Goal: Information Seeking & Learning: Check status

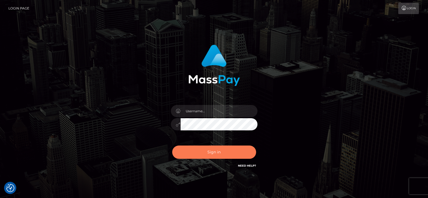
checkbox input "true"
type input "fr.es"
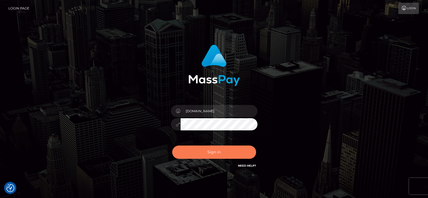
click at [216, 148] on button "Sign in" at bounding box center [214, 152] width 84 height 13
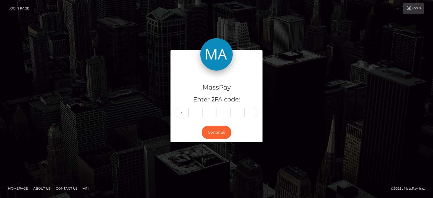
type input "9"
type input "5"
type input "6"
type input "0"
type input "4"
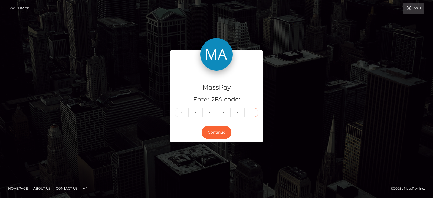
type input "7"
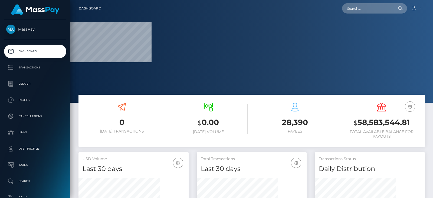
scroll to position [96, 110]
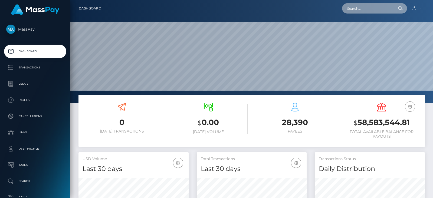
click at [359, 5] on input "text" at bounding box center [367, 8] width 51 height 10
paste input "[EMAIL_ADDRESS][DOMAIN_NAME]"
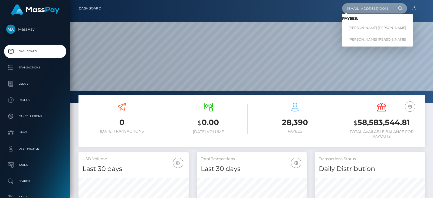
type input "[EMAIL_ADDRESS][DOMAIN_NAME]"
click at [367, 25] on link "CYRIL PIERRE CLAUDE LANNOY" at bounding box center [377, 28] width 71 height 10
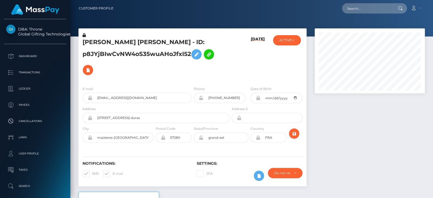
scroll to position [65, 110]
paste input "[EMAIL_ADDRESS][DOMAIN_NAME]"
click at [361, 11] on input "deborahpascuito@gmail.com" at bounding box center [367, 8] width 51 height 10
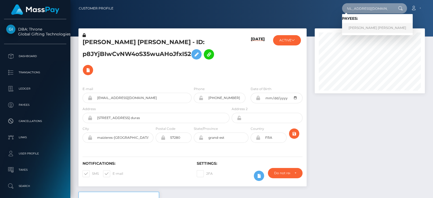
type input "deborahpascuito@gmail.com"
click at [362, 26] on link "Deborah Candy Pascuito" at bounding box center [377, 28] width 71 height 10
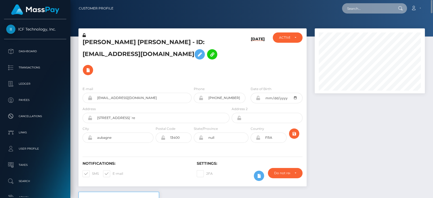
click at [363, 11] on input "text" at bounding box center [367, 8] width 51 height 10
paste input "andrey.zaremba.95@gmail.com"
type input "andrey.zaremba.95@gmail.com"
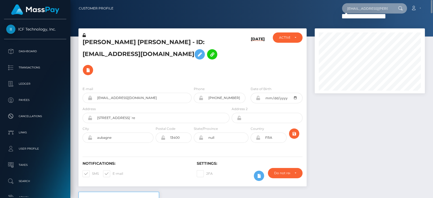
click at [359, 10] on input "andrey.zaremba.95@gmail.com" at bounding box center [367, 8] width 51 height 10
paste input "andreyzaremba95@gmail.com"
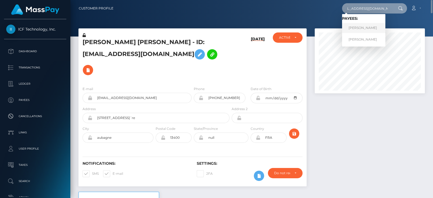
type input "andreyzaremba95@gmail.com"
click at [369, 25] on link "Andrii Zaremba" at bounding box center [363, 28] width 43 height 10
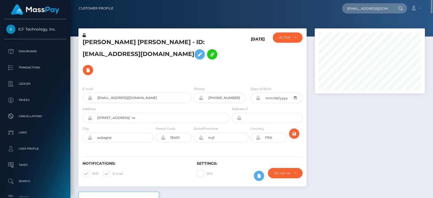
click at [344, 128] on div at bounding box center [370, 110] width 118 height 164
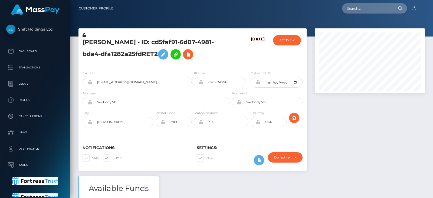
scroll to position [65, 110]
click at [344, 128] on div at bounding box center [370, 102] width 118 height 148
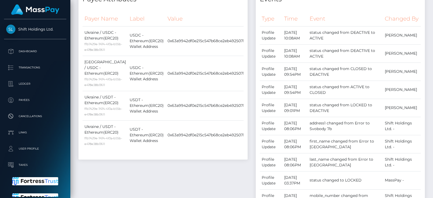
scroll to position [0, 0]
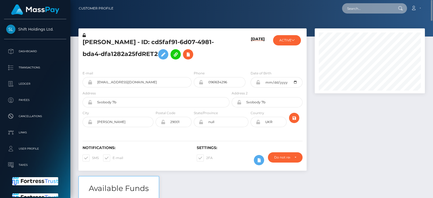
paste input "karmicsole1111@gmail.com"
click at [355, 5] on input "karmicsole1111@gmail.com" at bounding box center [367, 8] width 51 height 10
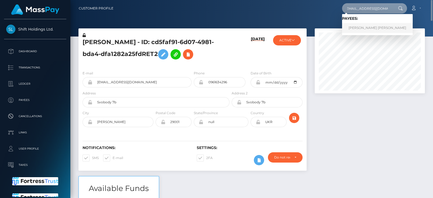
type input "karmicsole1111@gmail.com"
click at [363, 28] on link "HEATHER ASHLI TOME" at bounding box center [377, 28] width 71 height 10
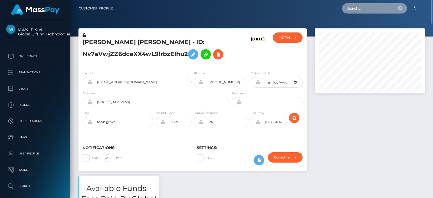
click at [366, 10] on input "text" at bounding box center [367, 8] width 51 height 10
paste input "summer150707@outlook.com"
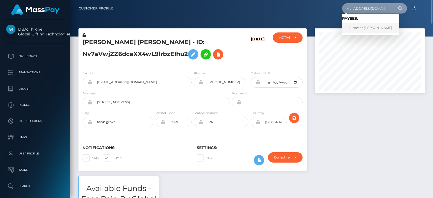
type input "summer150707@outlook.com"
click at [361, 29] on link "Summer louise Clarke" at bounding box center [370, 28] width 57 height 10
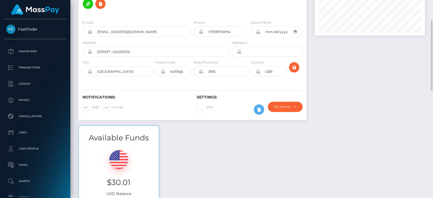
scroll to position [59, 0]
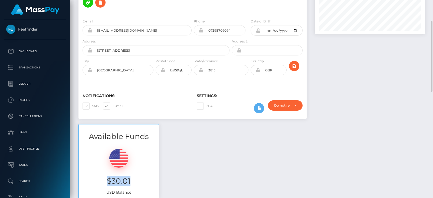
drag, startPoint x: 134, startPoint y: 179, endPoint x: 104, endPoint y: 180, distance: 29.8
click at [104, 180] on h3 "$30.01" at bounding box center [119, 181] width 72 height 11
copy h3 "$30.01"
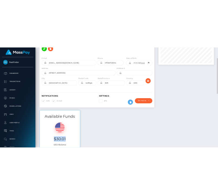
scroll to position [0, 0]
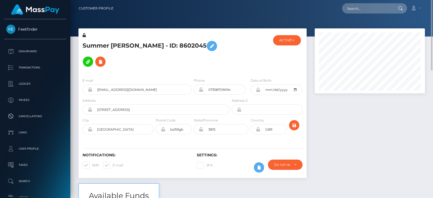
click at [359, 2] on nav "Customer Profile Loading... Loading... Account" at bounding box center [251, 8] width 363 height 17
click at [360, 4] on input "text" at bounding box center [367, 8] width 51 height 10
paste input "melison16@gmail.com"
type input "melison16@gmail.com"
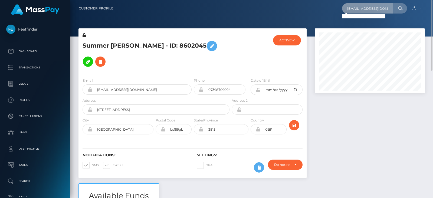
click at [358, 5] on input "melison16@gmail.com" at bounding box center [367, 8] width 51 height 10
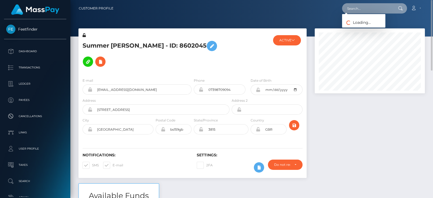
paste input "melisamercedesmolina@gmail.com"
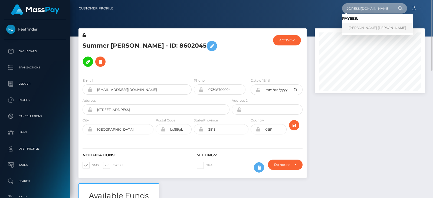
type input "melisamercedesmolina@gmail.com"
click at [364, 25] on link "MELISA MERCEDES MOLINA" at bounding box center [377, 28] width 71 height 10
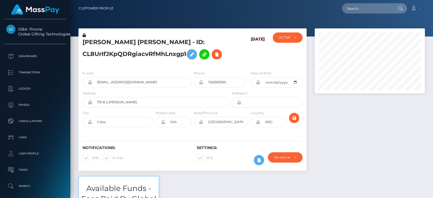
scroll to position [65, 110]
click at [244, 172] on div "[PERSON_NAME] [PERSON_NAME] - ID: CL8UrIfJKpQDRgiacvRfMhLnxgp1 [DATE] ACTIVE CL…" at bounding box center [193, 102] width 237 height 148
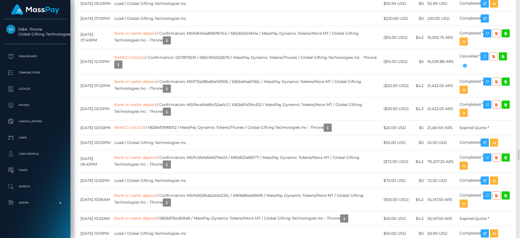
scroll to position [65, 139]
drag, startPoint x: 424, startPoint y: 0, endPoint x: 326, endPoint y: 111, distance: 147.8
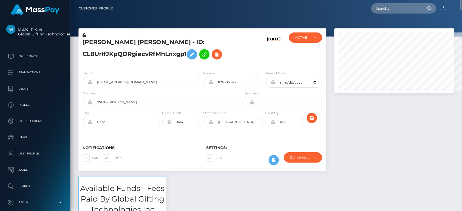
scroll to position [65, 120]
drag, startPoint x: 480, startPoint y: 0, endPoint x: 332, endPoint y: 99, distance: 178.4
click at [332, 99] on div at bounding box center [395, 102] width 128 height 148
click at [391, 6] on input "text" at bounding box center [396, 8] width 51 height 10
paste input "[PERSON_NAME][EMAIL_ADDRESS][DOMAIN_NAME]"
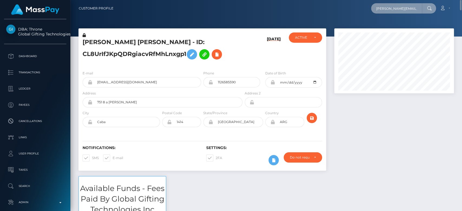
scroll to position [0, 6]
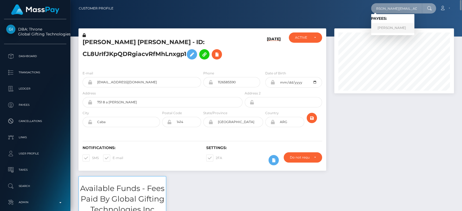
type input "[PERSON_NAME][EMAIL_ADDRESS][DOMAIN_NAME]"
click at [415, 24] on link "[PERSON_NAME]" at bounding box center [392, 28] width 43 height 10
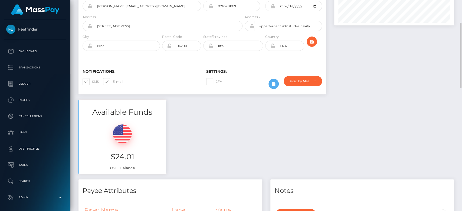
scroll to position [70, 0]
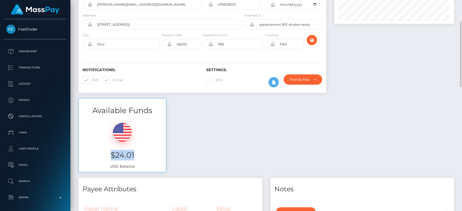
drag, startPoint x: 147, startPoint y: 163, endPoint x: 106, endPoint y: 169, distance: 41.3
click at [106, 169] on div "$24.01 USD Balance" at bounding box center [122, 144] width 87 height 56
copy h3 "$24.01"
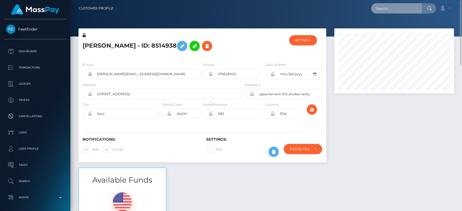
paste input "[EMAIL_ADDRESS][DOMAIN_NAME]"
click at [394, 4] on input "text" at bounding box center [396, 8] width 51 height 10
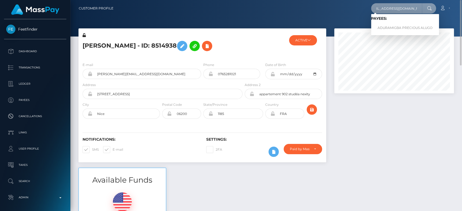
type input "0.curable_sheriff@icloud.com"
click at [400, 26] on link "ADURAMIGBA PRECIOUS ALUGO" at bounding box center [405, 28] width 68 height 10
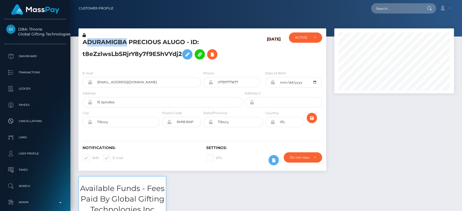
scroll to position [65, 120]
drag, startPoint x: 113, startPoint y: 42, endPoint x: 82, endPoint y: 41, distance: 31.4
click at [82, 41] on div "ADURAMIGBA PRECIOUS ALUGO - ID: t8eZzlwsLbSRjrY8y7f9E5hVYdj2" at bounding box center [161, 50] width 165 height 34
copy h5 "ADURAMIGBA"
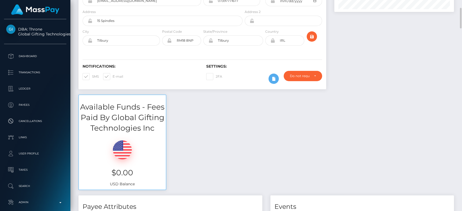
scroll to position [73, 0]
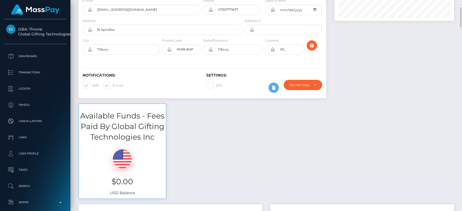
click at [113, 83] on span at bounding box center [113, 85] width 0 height 4
click at [113, 83] on input "E-mail" at bounding box center [115, 84] width 4 height 4
checkbox input "false"
click at [92, 87] on span at bounding box center [92, 85] width 0 height 4
click at [92, 86] on input "SMS" at bounding box center [94, 84] width 4 height 4
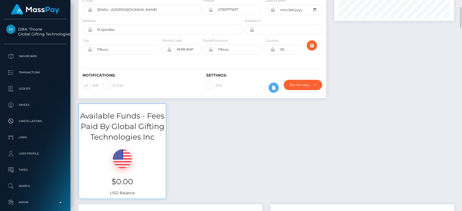
checkbox input "false"
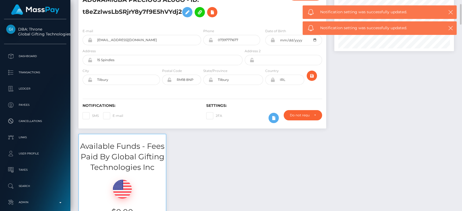
scroll to position [0, 0]
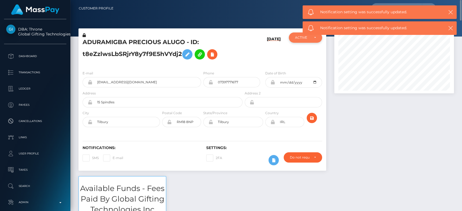
click at [307, 42] on div "ACTIVE" at bounding box center [305, 38] width 33 height 10
click at [303, 73] on span "CLOSED" at bounding box center [303, 75] width 14 height 5
select select "CLOSED"
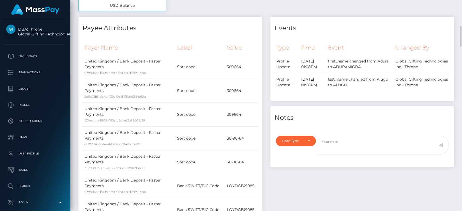
scroll to position [261, 0]
click at [306, 140] on div "Note Type" at bounding box center [296, 140] width 28 height 4
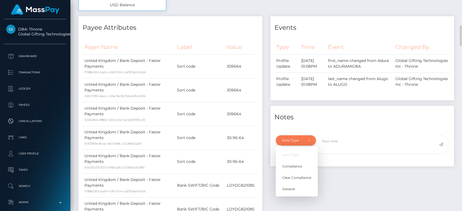
scroll to position [65, 120]
click at [291, 190] on span "General" at bounding box center [289, 189] width 12 height 5
select select "GENERAL"
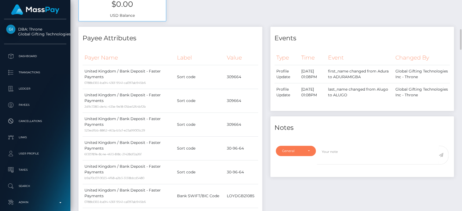
scroll to position [247, 0]
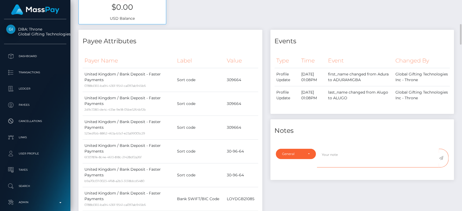
click at [330, 158] on textarea at bounding box center [378, 158] width 122 height 19
type textarea "CLOSED at payee's request, as per ticket #128838"
click at [442, 158] on icon at bounding box center [441, 158] width 5 height 4
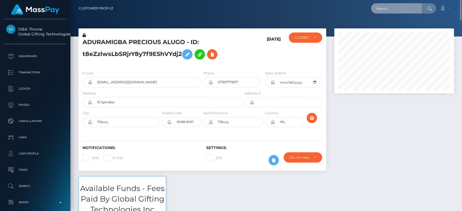
click at [406, 7] on input "text" at bounding box center [396, 8] width 51 height 10
paste input "[EMAIL_ADDRESS][DOMAIN_NAME]"
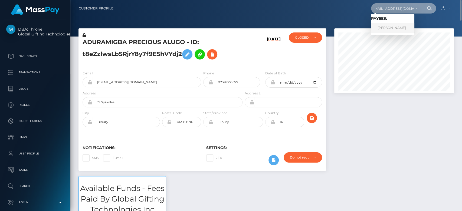
type input "[EMAIL_ADDRESS][DOMAIN_NAME]"
click at [406, 30] on link "CHLOE FLEUR ROBINSON" at bounding box center [392, 28] width 43 height 10
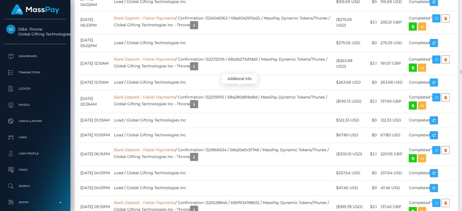
scroll to position [65, 120]
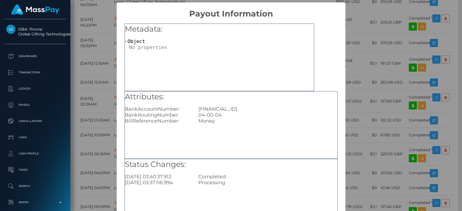
click at [389, 135] on div "× Payout Information Metadata: Object Attributes: BankAccountNumber: GB33MONZ04…" at bounding box center [231, 105] width 462 height 211
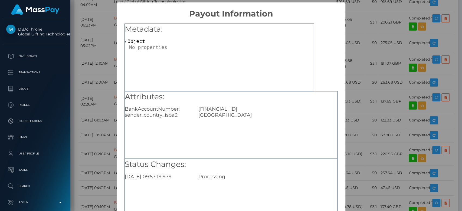
click at [369, 140] on div "× Payout Information Metadata: Object Attributes: BankAccountNumber: GB33MONZ04…" at bounding box center [231, 105] width 462 height 211
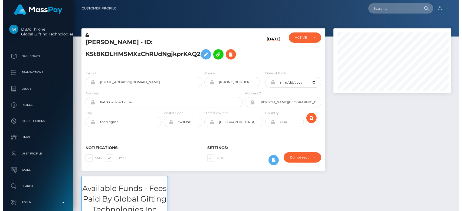
scroll to position [270870, 270817]
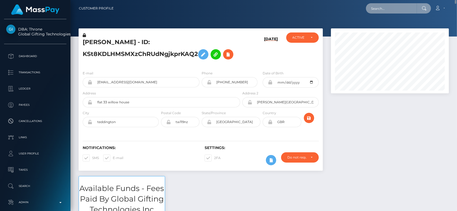
click at [391, 13] on input "text" at bounding box center [391, 8] width 51 height 10
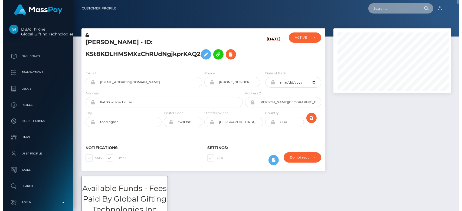
scroll to position [65, 120]
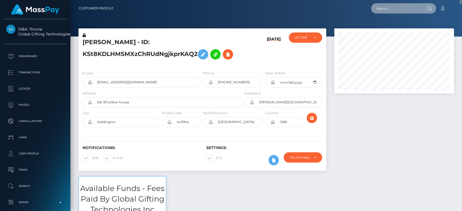
paste input "nika.vilhan@gmail.com"
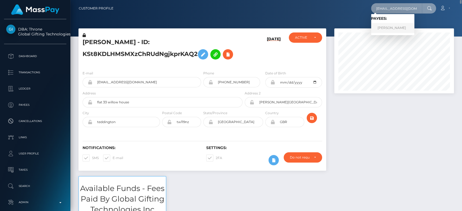
type input "nika.vilhan@gmail.com"
click at [393, 24] on link "DANIKA VILHAN" at bounding box center [392, 28] width 43 height 10
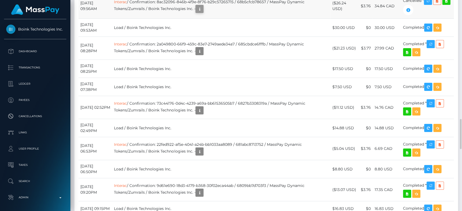
scroll to position [65, 120]
click at [127, 4] on link "Interac" at bounding box center [120, 1] width 13 height 5
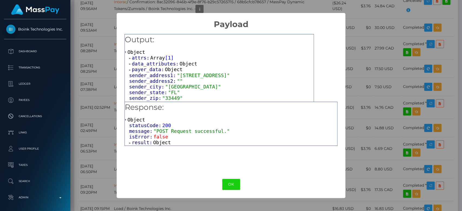
click at [160, 145] on span "Object" at bounding box center [162, 143] width 18 height 6
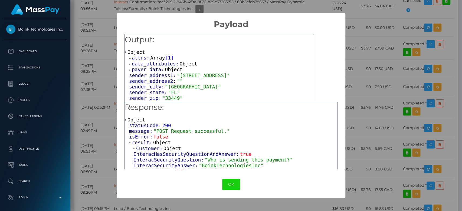
scroll to position [33, 0]
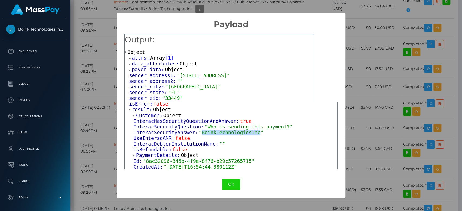
drag, startPoint x: 197, startPoint y: 134, endPoint x: 250, endPoint y: 136, distance: 53.4
click at [250, 135] on span ""BoinkTechnologiesInc"" at bounding box center [231, 133] width 64 height 6
copy span "BoinkTechnologiesInc"
click at [391, 25] on div "× Payload Output: Object attrs: Array [ 1 ] data_attributes: Object payer_data:…" at bounding box center [231, 105] width 462 height 211
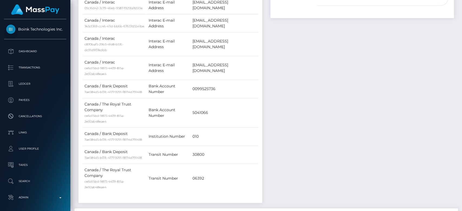
scroll to position [0, 0]
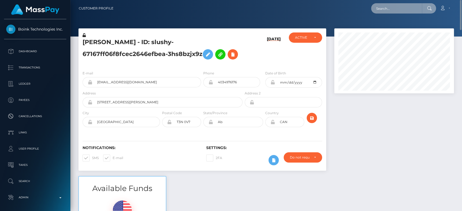
click at [393, 8] on input "text" at bounding box center [396, 8] width 51 height 10
paste input "bunnygirlgamer416@gmail.com"
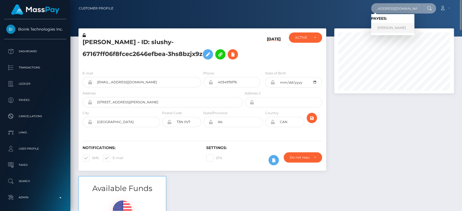
type input "bunnygirlgamer416@gmail.com"
click at [396, 27] on link "MARIAH ANNA NAUTA" at bounding box center [392, 28] width 43 height 10
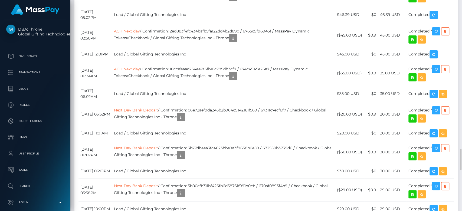
scroll to position [65, 120]
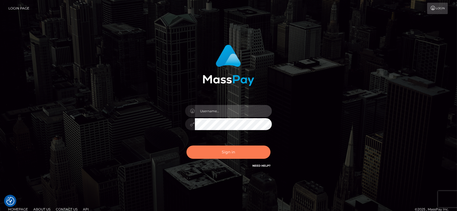
type input "[DOMAIN_NAME]"
click at [236, 148] on button "Sign in" at bounding box center [228, 152] width 84 height 13
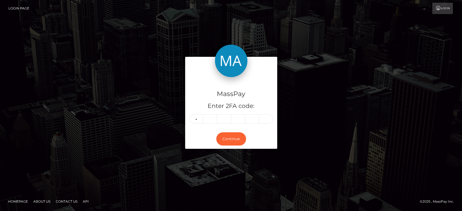
type input "0"
type input "1"
type input "0"
type input "9"
type input "3"
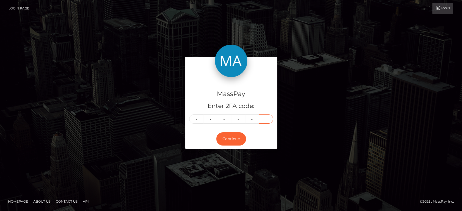
type input "3"
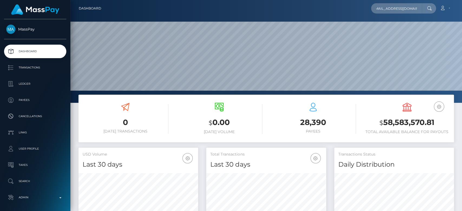
scroll to position [96, 120]
type input "[EMAIL_ADDRESS][DOMAIN_NAME]"
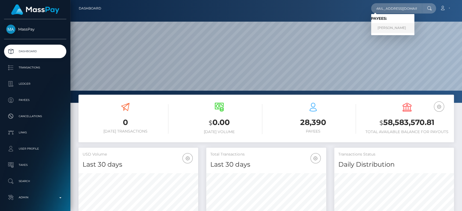
scroll to position [0, 0]
click at [395, 26] on link "SCOTT ASHLEY BAKER" at bounding box center [392, 28] width 43 height 10
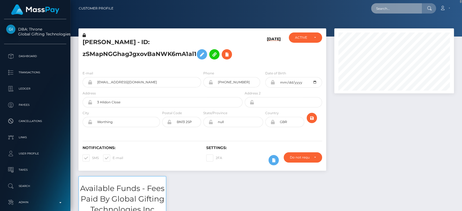
click at [386, 5] on input "text" at bounding box center [396, 8] width 51 height 10
paste input "tlinsky28@gmail.com"
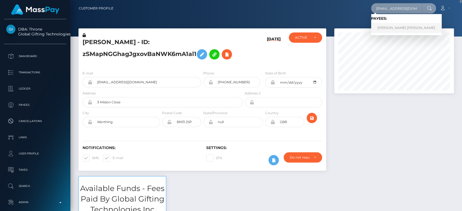
type input "tlinsky28@gmail.com"
click at [388, 30] on link "Linh Thi Tang" at bounding box center [406, 28] width 71 height 10
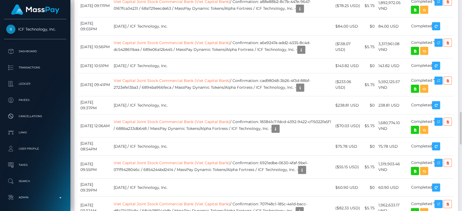
scroll to position [65, 120]
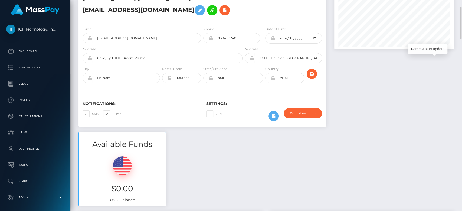
scroll to position [0, 0]
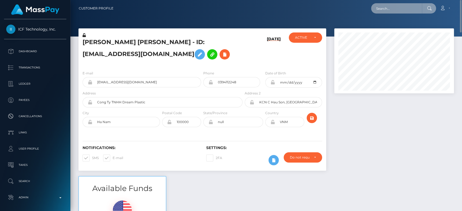
click at [401, 11] on input "text" at bounding box center [396, 8] width 51 height 10
paste input "jasoncrystal2025@gmail.com"
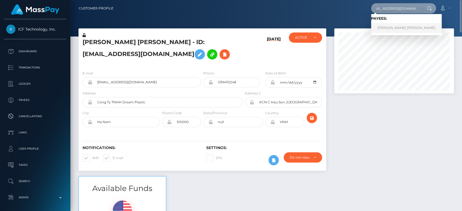
type input "jasoncrystal2025@gmail.com"
click at [393, 26] on link "CRYSTAL DAWN HOWARD" at bounding box center [406, 28] width 71 height 10
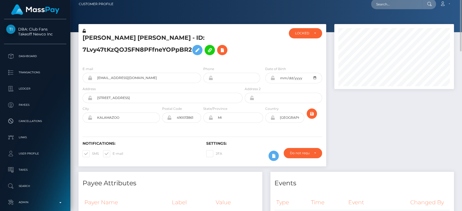
scroll to position [0, 0]
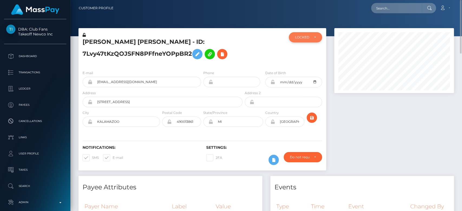
click at [309, 38] on div "LOCKED" at bounding box center [302, 37] width 14 height 4
click at [391, 8] on input "text" at bounding box center [396, 8] width 51 height 10
paste input "[EMAIL_ADDRESS][DOMAIN_NAME]"
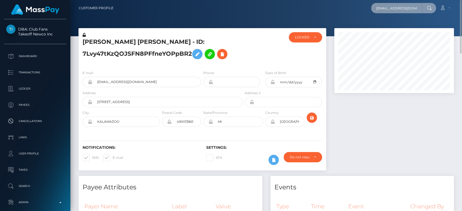
scroll to position [0, 10]
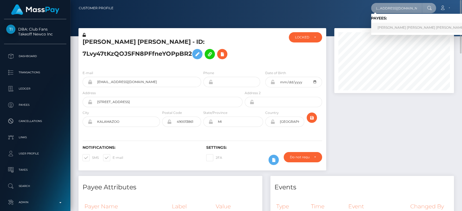
type input "[EMAIL_ADDRESS][DOMAIN_NAME]"
click at [393, 26] on link "[PERSON_NAME] [PERSON_NAME] [PERSON_NAME]" at bounding box center [421, 28] width 100 height 10
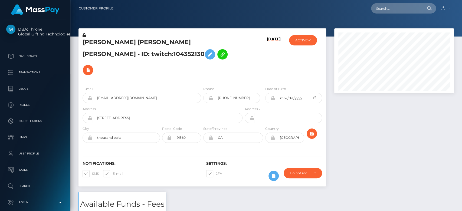
scroll to position [65, 120]
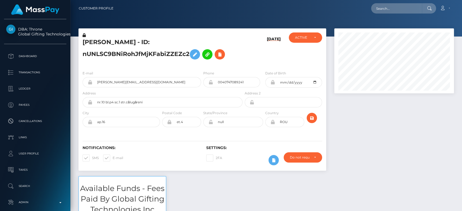
scroll to position [65, 120]
click at [306, 42] on div "ACTIVE" at bounding box center [305, 38] width 33 height 10
click at [306, 41] on div "ACTIVE" at bounding box center [305, 38] width 33 height 10
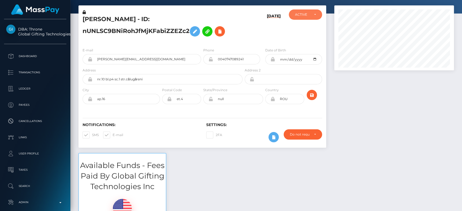
scroll to position [0, 0]
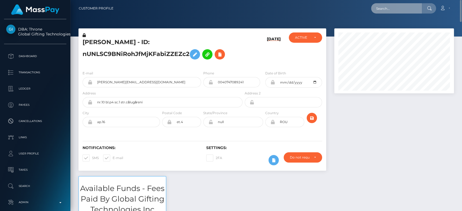
click at [390, 5] on input "text" at bounding box center [396, 8] width 51 height 10
paste input "sweetdream757@ymail.com"
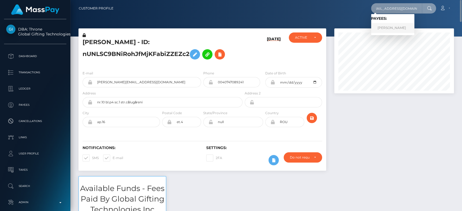
type input "sweetdream757@ymail.com"
click at [404, 28] on link "Ananeva Olga" at bounding box center [392, 28] width 43 height 10
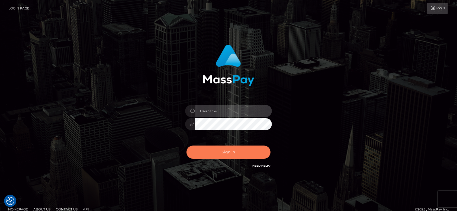
type input "[DOMAIN_NAME]"
click at [232, 153] on button "Sign in" at bounding box center [228, 152] width 84 height 13
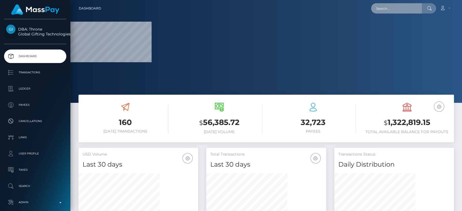
click at [384, 10] on input "text" at bounding box center [396, 8] width 51 height 10
paste input "[EMAIL_ADDRESS][DOMAIN_NAME]"
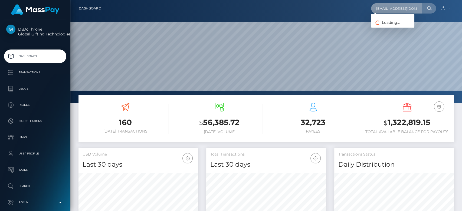
scroll to position [96, 120]
type input "[EMAIL_ADDRESS][DOMAIN_NAME]"
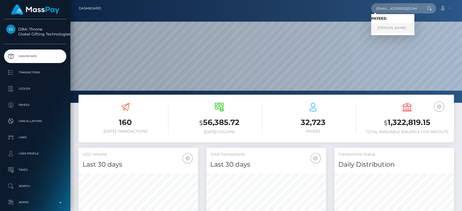
click at [392, 28] on link "[PERSON_NAME]" at bounding box center [392, 28] width 43 height 10
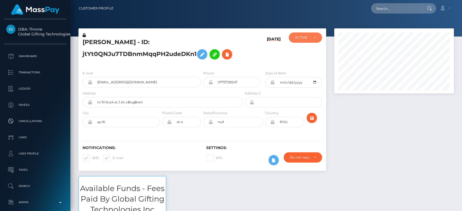
click at [309, 38] on div "ACTIVE" at bounding box center [302, 37] width 14 height 4
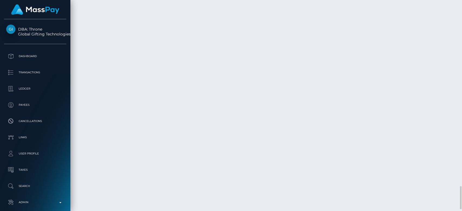
scroll to position [1703, 0]
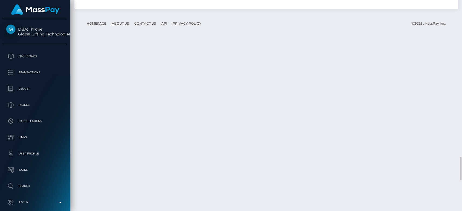
scroll to position [1423, 0]
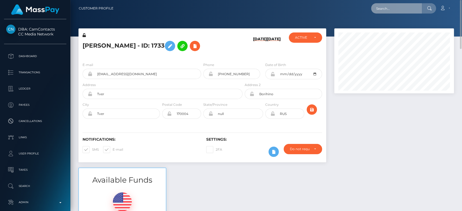
paste input "coldgoldsand@gmail.com"
click at [401, 7] on input "coldgoldsand@gmail.com" at bounding box center [396, 8] width 51 height 10
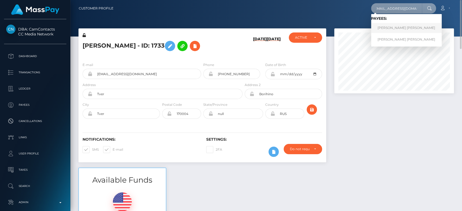
type input "coldgoldsand@gmail.com"
click at [401, 27] on link "Diana-Daniela Stan" at bounding box center [406, 28] width 71 height 10
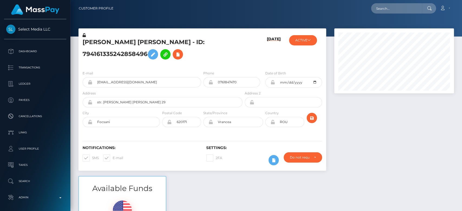
scroll to position [65, 120]
click at [348, 111] on div at bounding box center [395, 102] width 128 height 148
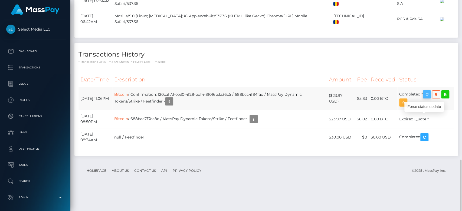
click at [426, 98] on icon "button" at bounding box center [427, 94] width 7 height 7
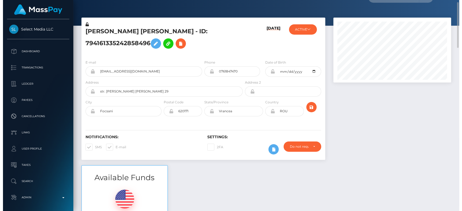
scroll to position [14, 0]
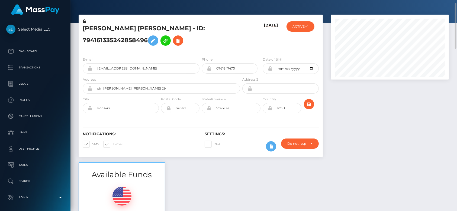
click at [130, 40] on h5 "Diana-Daniela Stan - ID: 794161335242858496" at bounding box center [160, 36] width 154 height 24
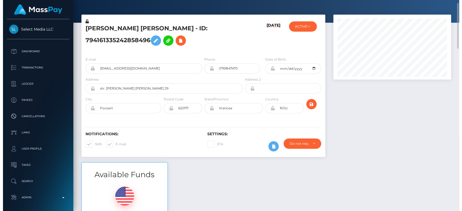
scroll to position [65, 120]
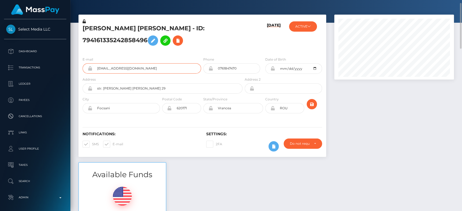
drag, startPoint x: 145, startPoint y: 77, endPoint x: 95, endPoint y: 76, distance: 49.6
click at [95, 74] on input "coldgoldsand@gmail.com" at bounding box center [146, 68] width 109 height 10
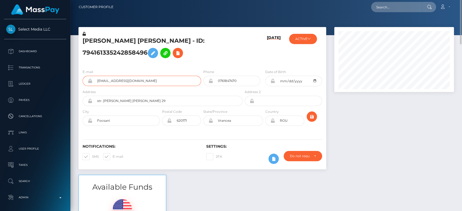
scroll to position [0, 0]
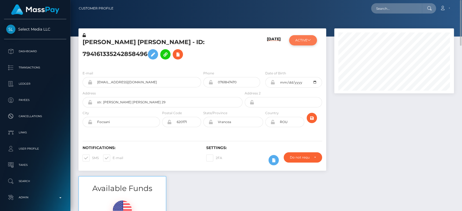
click at [304, 45] on button "ACTIVE" at bounding box center [303, 40] width 28 height 10
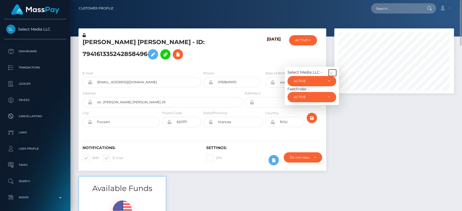
click at [334, 76] on icon "button" at bounding box center [331, 73] width 5 height 5
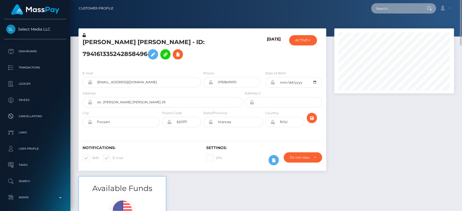
click at [392, 10] on input "text" at bounding box center [396, 8] width 51 height 10
paste input "Thebaddiepov@gmail.com"
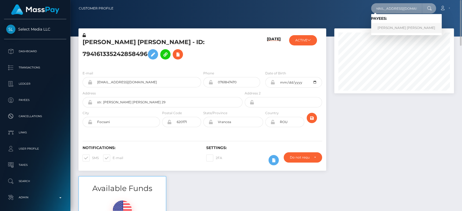
type input "Thebaddiepov@gmail.com"
click at [405, 25] on link "ALEJANDRINA JASMINE RONDON" at bounding box center [406, 28] width 71 height 10
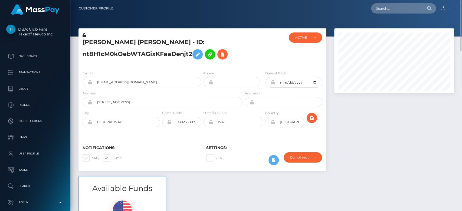
click at [390, 13] on nav "Customer Profile Loading... Loading... Account" at bounding box center [266, 8] width 392 height 17
click at [391, 12] on input "text" at bounding box center [396, 8] width 51 height 10
paste input "[EMAIL_ADDRESS][DOMAIN_NAME]"
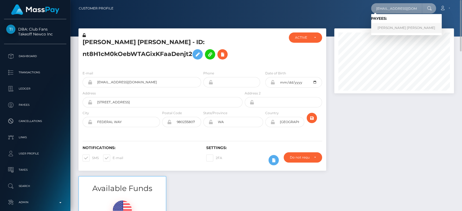
type input "[EMAIL_ADDRESS][DOMAIN_NAME]"
click at [398, 27] on link "[PERSON_NAME] [PERSON_NAME]" at bounding box center [406, 28] width 71 height 10
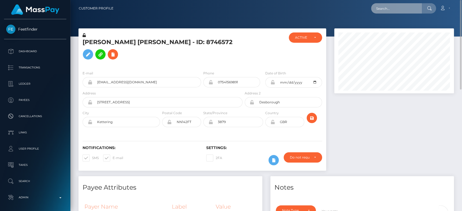
click at [385, 4] on input "text" at bounding box center [396, 8] width 51 height 10
paste input "[EMAIL_ADDRESS][DOMAIN_NAME]"
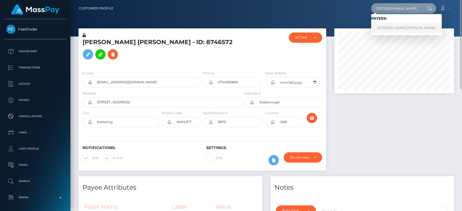
type input "[EMAIL_ADDRESS][DOMAIN_NAME]"
click at [398, 25] on link "[PERSON_NAME] [PERSON_NAME]" at bounding box center [406, 28] width 71 height 10
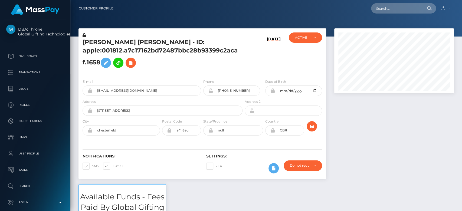
scroll to position [65, 120]
click at [353, 159] on div at bounding box center [395, 106] width 128 height 156
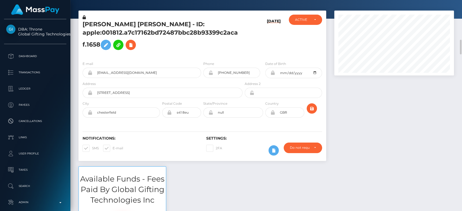
scroll to position [0, 0]
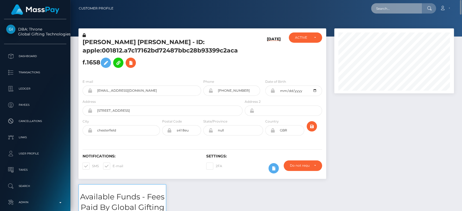
click at [381, 13] on input "text" at bounding box center [396, 8] width 51 height 10
paste input "soufianefreedoms@gmail.com"
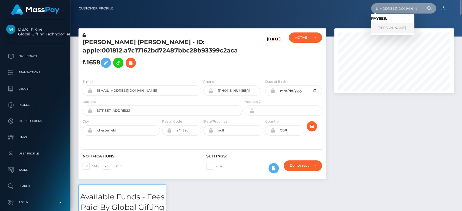
type input "soufianefreedoms@gmail.com"
click at [400, 26] on link "Soufiane Elfarjie" at bounding box center [392, 28] width 43 height 10
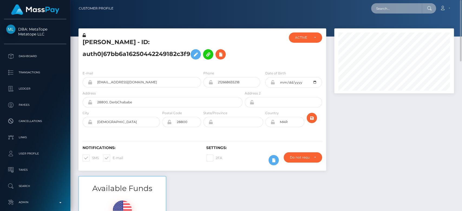
click at [396, 6] on input "text" at bounding box center [396, 8] width 51 height 10
paste input "[EMAIL_ADDRESS][DOMAIN_NAME]"
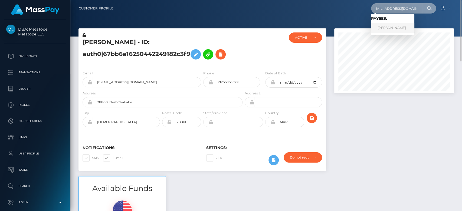
type input "[EMAIL_ADDRESS][DOMAIN_NAME]"
click at [406, 25] on link "MARIA CAROLINA IBARVO CUERO Ibarvo" at bounding box center [392, 28] width 43 height 10
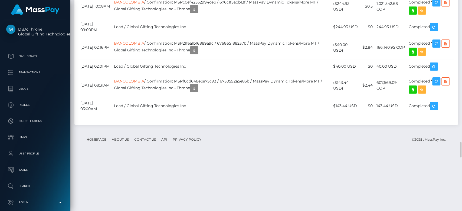
scroll to position [1945, 0]
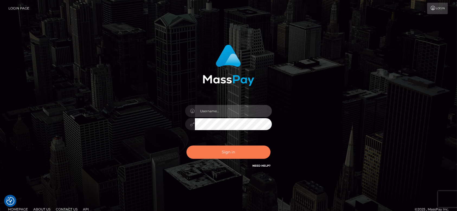
type input "[DOMAIN_NAME]"
click at [234, 149] on button "Sign in" at bounding box center [228, 152] width 84 height 13
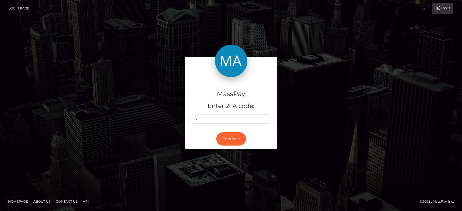
type input "6"
type input "9"
type input "4"
type input "7"
type input "9"
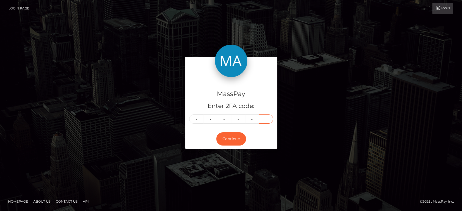
type input "9"
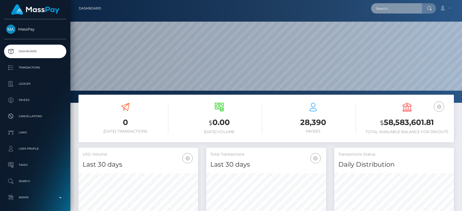
click at [387, 8] on input "text" at bounding box center [396, 8] width 51 height 10
paste input "valentinarizzoli00@icloud.com"
click at [387, 8] on input "valentinarizzoli00@icloud.com" at bounding box center [396, 8] width 51 height 10
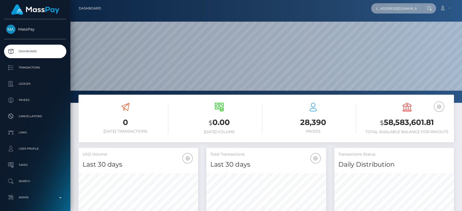
type input "valentinarizzoli00@icloud.com"
click at [406, 9] on input "valentinarizzoli00@icloud.com" at bounding box center [396, 8] width 51 height 10
paste input "[EMAIL_ADDRESS][DOMAIN_NAME]"
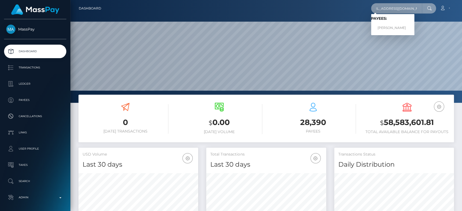
type input "[EMAIL_ADDRESS][DOMAIN_NAME]"
click at [403, 25] on link "VALENTINA RIZZOLI" at bounding box center [392, 28] width 43 height 10
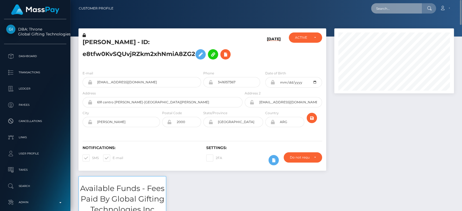
click at [401, 3] on input "text" at bounding box center [396, 8] width 51 height 10
paste input "[EMAIL_ADDRESS][DOMAIN_NAME]"
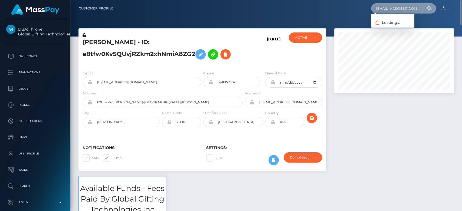
scroll to position [0, 8]
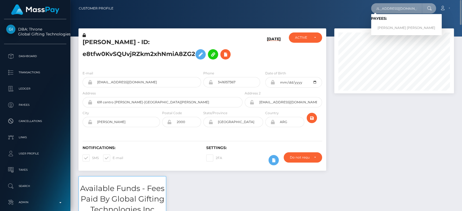
type input "[EMAIL_ADDRESS][DOMAIN_NAME]"
click at [394, 25] on link "[PERSON_NAME] [PERSON_NAME]" at bounding box center [406, 28] width 71 height 10
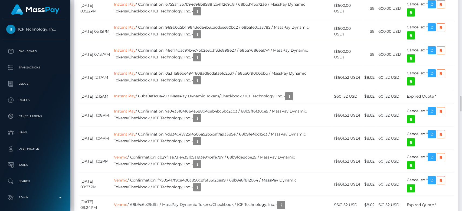
scroll to position [1312, 0]
